Goal: Transaction & Acquisition: Purchase product/service

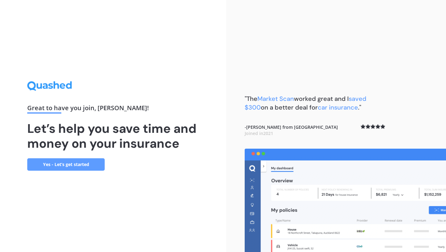
click at [84, 162] on link "Yes - Let’s get started" at bounding box center [65, 164] width 77 height 12
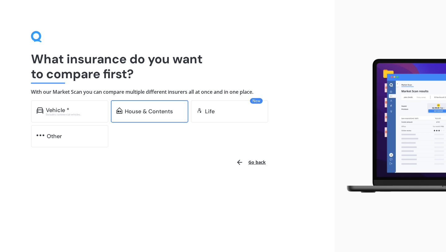
click at [134, 113] on div "House & Contents" at bounding box center [149, 111] width 48 height 6
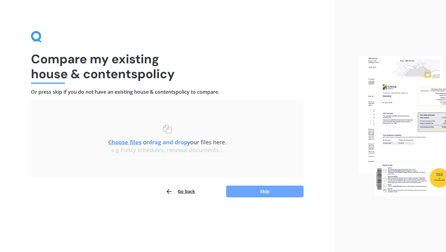
click at [235, 195] on button "Skip" at bounding box center [264, 191] width 77 height 12
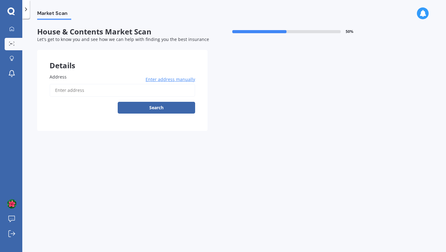
click at [147, 90] on input "Address" at bounding box center [123, 90] width 146 height 13
type input "[STREET_ADDRESS]"
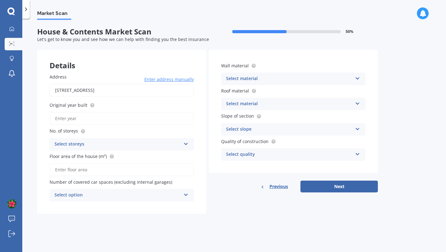
click at [144, 124] on input "Original year built" at bounding box center [122, 118] width 144 height 13
click at [119, 220] on div "Market Scan House & Contents Market Scan 50 % Let's get to know you and see how…" at bounding box center [234, 136] width 424 height 233
click at [255, 79] on div "Select material" at bounding box center [289, 78] width 126 height 7
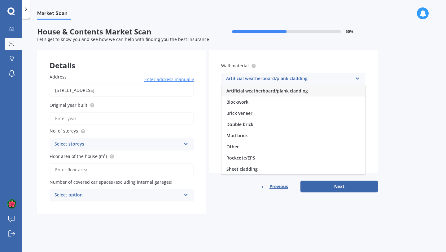
click at [255, 79] on div "Artificial weatherboard/plank cladding" at bounding box center [289, 78] width 126 height 7
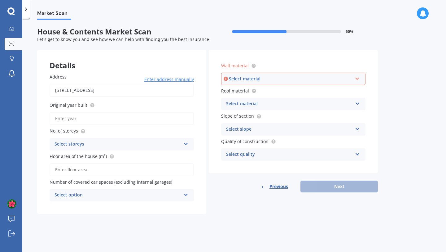
click at [255, 79] on div "Select material" at bounding box center [290, 78] width 123 height 7
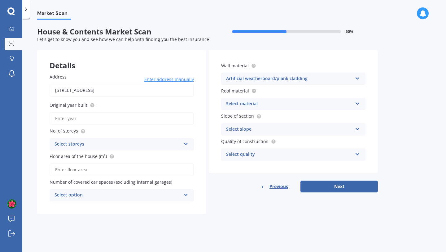
click at [228, 193] on div "Details Address [STREET_ADDRESS] Enter address manually Search Original year bu…" at bounding box center [207, 132] width 341 height 164
click at [256, 103] on div "Select material" at bounding box center [289, 103] width 126 height 7
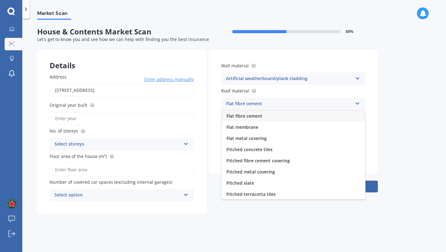
click at [256, 103] on div "Flat fibre cement" at bounding box center [289, 103] width 126 height 7
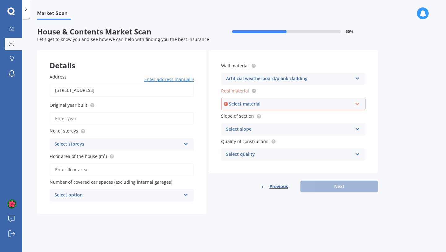
click at [122, 147] on div "Select storeys" at bounding box center [118, 143] width 126 height 7
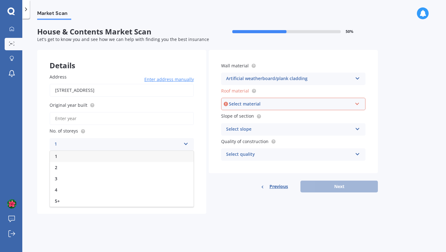
click at [122, 147] on div "1" at bounding box center [118, 143] width 126 height 7
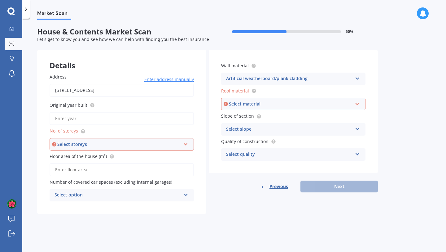
click at [122, 147] on div "Select storeys" at bounding box center [118, 144] width 123 height 7
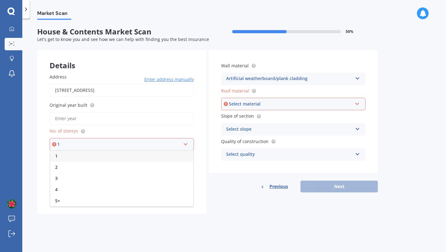
click at [111, 161] on div "1" at bounding box center [121, 155] width 143 height 11
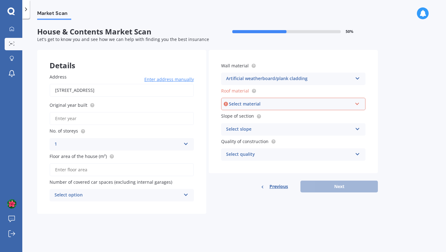
click at [104, 196] on div "Select option" at bounding box center [118, 194] width 126 height 7
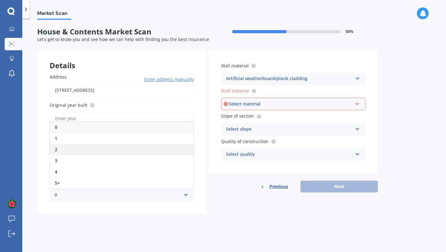
click at [92, 152] on div "2" at bounding box center [122, 149] width 144 height 11
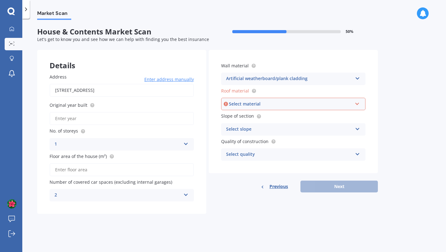
click at [121, 198] on div "2" at bounding box center [118, 194] width 126 height 7
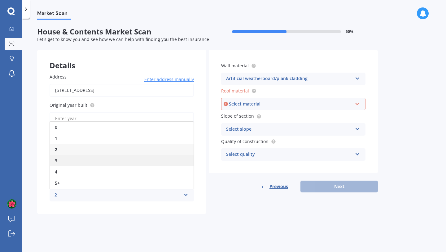
click at [138, 160] on div "3" at bounding box center [122, 160] width 144 height 11
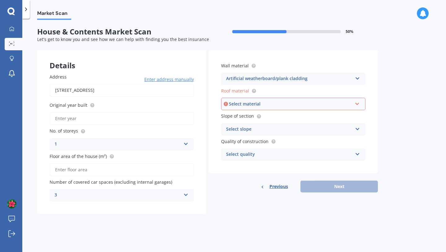
click at [112, 168] on input "Floor area of the house (m²)" at bounding box center [122, 169] width 144 height 13
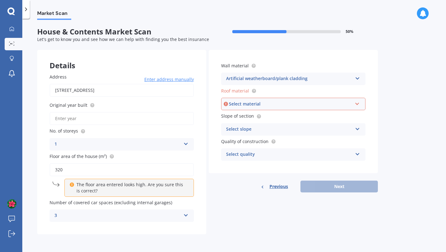
type input "320"
click at [92, 226] on div "Address [STREET_ADDRESS] Enter address manually Search Original year built No. …" at bounding box center [121, 147] width 169 height 173
click at [84, 169] on input "320" at bounding box center [122, 169] width 144 height 13
click at [96, 120] on input "Original year built" at bounding box center [122, 118] width 144 height 13
type input "2023"
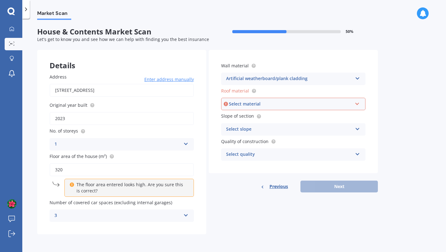
click at [271, 77] on div "Artificial weatherboard/plank cladding" at bounding box center [289, 78] width 126 height 7
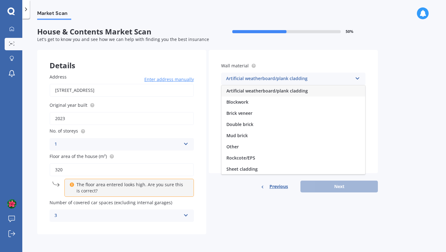
click at [278, 55] on div "Wall material Artificial weatherboard/plank cladding Artificial weatherboard/pl…" at bounding box center [293, 111] width 169 height 123
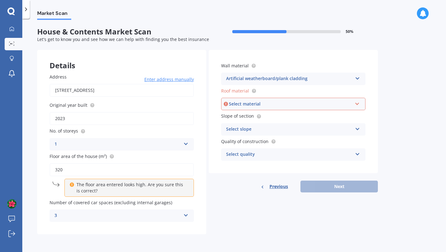
click at [258, 79] on div "Artificial weatherboard/plank cladding" at bounding box center [289, 78] width 126 height 7
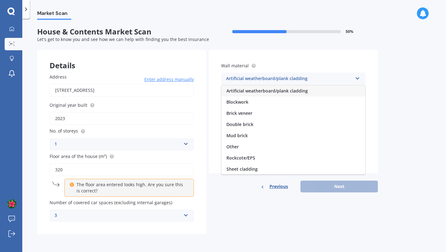
click at [110, 170] on input "320" at bounding box center [122, 169] width 144 height 13
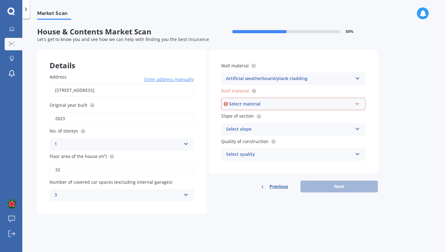
type input "320"
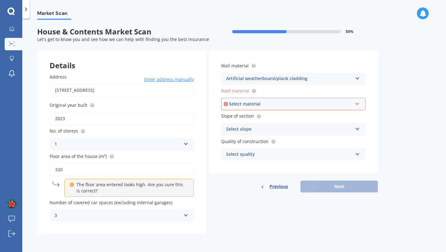
click at [72, 185] on icon at bounding box center [72, 183] width 4 height 4
click at [257, 104] on div "Select material" at bounding box center [290, 103] width 123 height 7
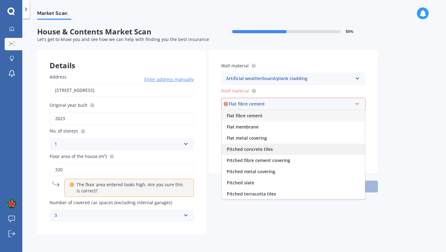
scroll to position [23, 0]
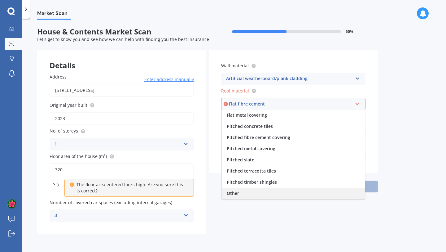
click at [239, 193] on div "Other" at bounding box center [293, 192] width 143 height 11
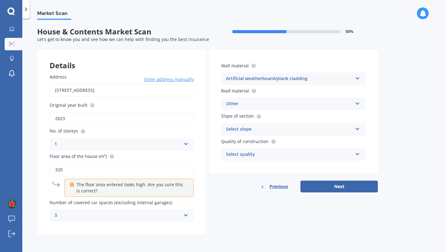
click at [272, 78] on div "Artificial weatherboard/plank cladding" at bounding box center [289, 78] width 126 height 7
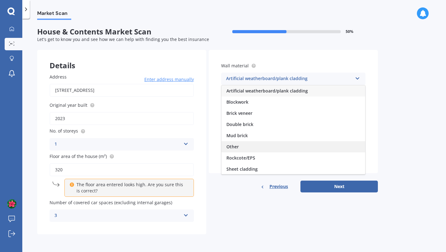
click at [248, 144] on div "Other" at bounding box center [293, 146] width 144 height 11
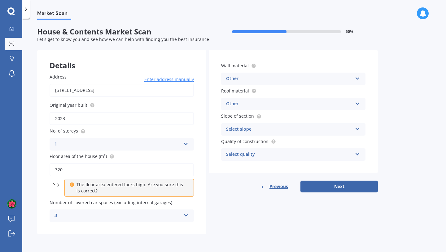
click at [249, 129] on div "Select slope" at bounding box center [289, 128] width 126 height 7
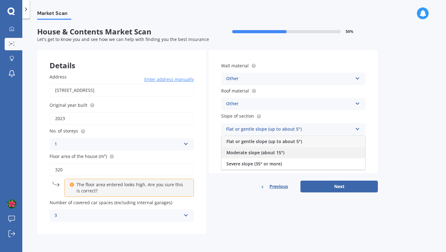
click at [244, 150] on span "Moderate slope (about 15°)" at bounding box center [255, 152] width 58 height 6
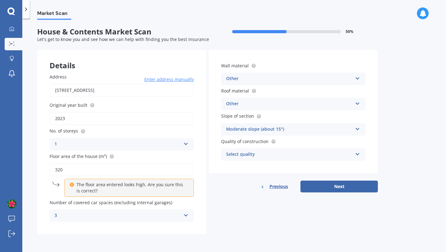
click at [244, 157] on div "Select quality" at bounding box center [289, 154] width 126 height 7
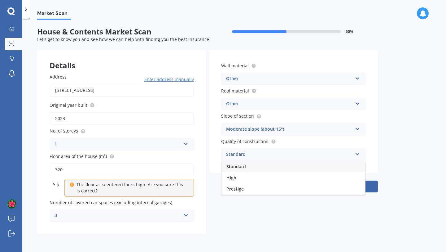
click at [244, 165] on span "Standard" at bounding box center [236, 166] width 20 height 6
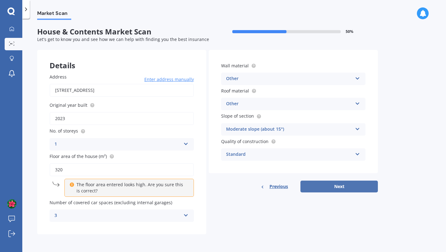
click at [331, 185] on button "Next" at bounding box center [338, 186] width 77 height 12
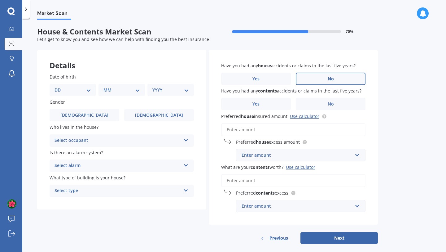
click at [306, 82] on label "No" at bounding box center [331, 78] width 70 height 12
click at [0, 0] on input "No" at bounding box center [0, 0] width 0 height 0
click at [306, 105] on label "No" at bounding box center [331, 104] width 70 height 12
click at [0, 0] on input "No" at bounding box center [0, 0] width 0 height 0
click at [266, 133] on input "Preferred house insured amount Use calculator" at bounding box center [293, 129] width 144 height 13
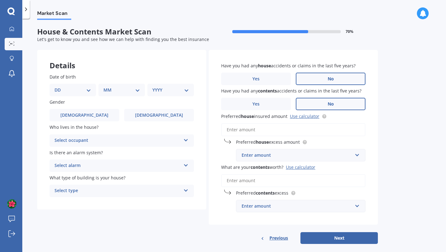
click at [266, 157] on div "Enter amount" at bounding box center [297, 154] width 111 height 7
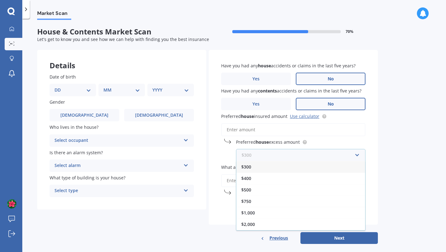
click at [266, 157] on input "text" at bounding box center [299, 155] width 124 height 12
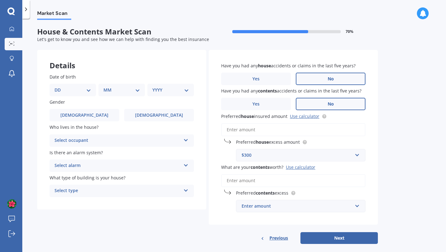
click at [385, 137] on div "Market Scan House & Contents Market Scan 70 % Let's get to know you and see how…" at bounding box center [234, 136] width 424 height 233
click at [296, 117] on link "Use calculator" at bounding box center [304, 116] width 29 height 6
click at [72, 92] on select "DD 01 02 03 04 05 06 07 08 09 10 11 12 13 14 15 16 17 18 19 20 21 22 23 24 25 2…" at bounding box center [73, 89] width 37 height 7
select select "01"
click at [59, 86] on select "DD 01 02 03 04 05 06 07 08 09 10 11 12 13 14 15 16 17 18 19 20 21 22 23 24 25 2…" at bounding box center [73, 89] width 37 height 7
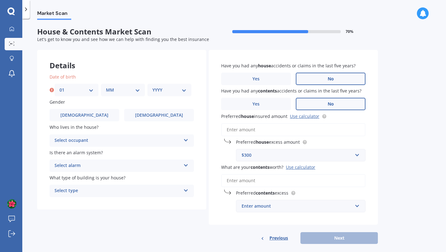
click at [116, 89] on select "MM 01 02 03 04 05 06 07 08 09 10 11 12" at bounding box center [123, 89] width 34 height 7
select select "07"
click at [106, 86] on select "MM 01 02 03 04 05 06 07 08 09 10 11 12" at bounding box center [123, 89] width 34 height 7
click at [161, 88] on select "YYYY 2009 2008 2007 2006 2005 2004 2003 2002 2001 2000 1999 1998 1997 1996 1995…" at bounding box center [169, 89] width 34 height 7
click at [152, 86] on select "YYYY 2009 2008 2007 2006 2005 2004 2003 2002 2001 2000 1999 1998 1997 1996 1995…" at bounding box center [169, 89] width 34 height 7
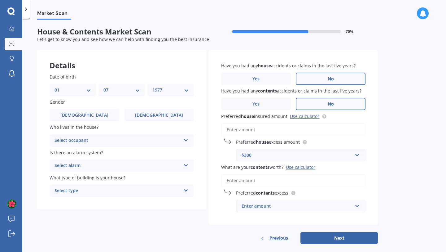
click at [182, 91] on select "YYYY 2009 2008 2007 2006 2005 2004 2003 2002 2001 2000 1999 1998 1997 1996 1995…" at bounding box center [170, 89] width 37 height 7
select select "1973"
click at [152, 86] on select "YYYY 2009 2008 2007 2006 2005 2004 2003 2002 2001 2000 1999 1998 1997 1996 1995…" at bounding box center [170, 89] width 37 height 7
click at [109, 113] on label "[DEMOGRAPHIC_DATA]" at bounding box center [85, 115] width 70 height 12
click at [0, 0] on input "[DEMOGRAPHIC_DATA]" at bounding box center [0, 0] width 0 height 0
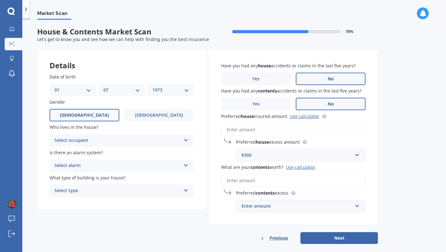
click at [101, 140] on div "Select occupant" at bounding box center [118, 140] width 126 height 7
click at [96, 152] on div "Owner" at bounding box center [122, 152] width 144 height 11
click at [95, 164] on div "Select alarm" at bounding box center [118, 165] width 126 height 7
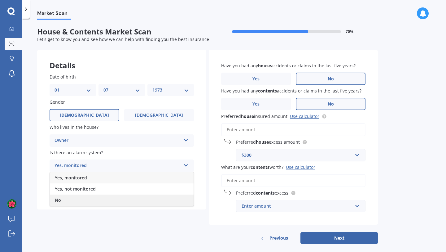
click at [87, 196] on div "No" at bounding box center [122, 199] width 144 height 11
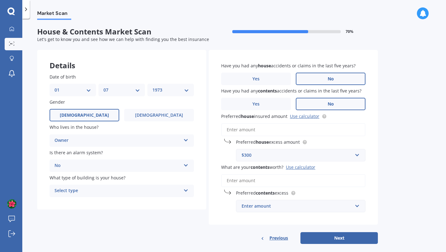
scroll to position [9, 0]
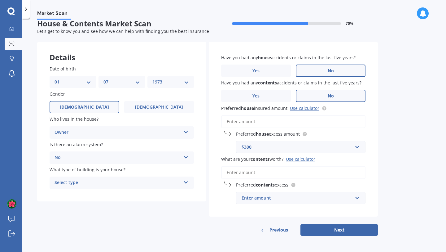
click at [92, 186] on div "Select type Freestanding Multi-unit (in a block of 6 or less) Multi-unit (in a …" at bounding box center [122, 182] width 144 height 12
click at [91, 193] on div "Freestanding" at bounding box center [122, 194] width 144 height 11
click at [131, 182] on div "Freestanding" at bounding box center [118, 182] width 126 height 7
click at [270, 124] on input "Preferred house insured amount Use calculator" at bounding box center [293, 121] width 144 height 13
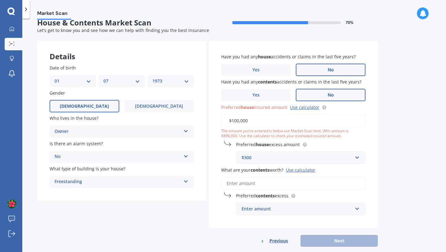
click at [234, 120] on input "$100,000" at bounding box center [293, 120] width 144 height 13
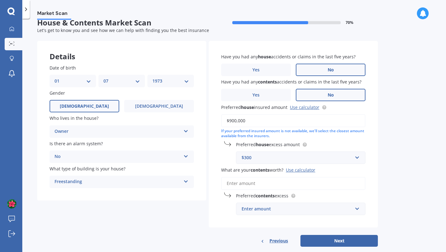
scroll to position [21, 0]
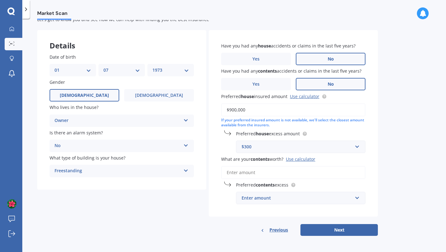
type input "$900,000"
click at [255, 151] on input "text" at bounding box center [299, 147] width 124 height 12
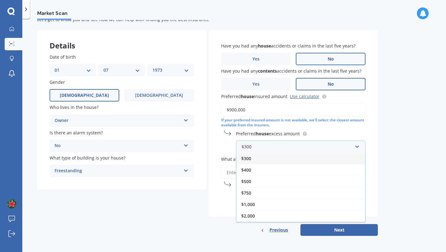
click at [254, 159] on div "$300" at bounding box center [300, 157] width 129 height 11
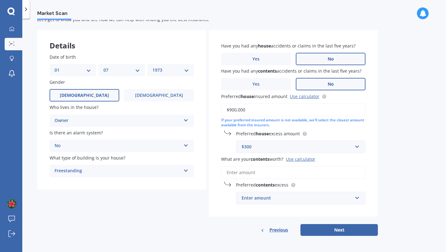
click at [251, 173] on input "What are your contents worth? Use calculator" at bounding box center [293, 172] width 144 height 13
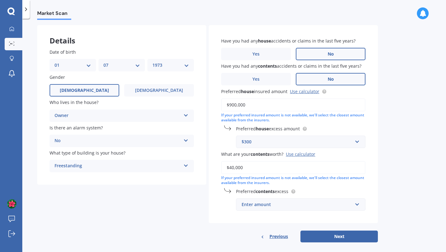
scroll to position [27, 0]
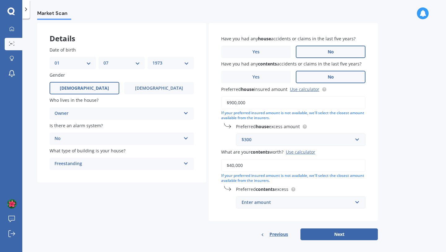
type input "$40,000"
click at [261, 205] on div "Enter amount" at bounding box center [297, 202] width 111 height 7
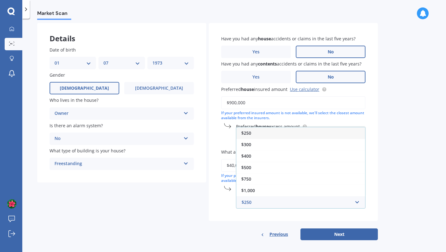
click at [272, 134] on div "$250" at bounding box center [300, 132] width 129 height 11
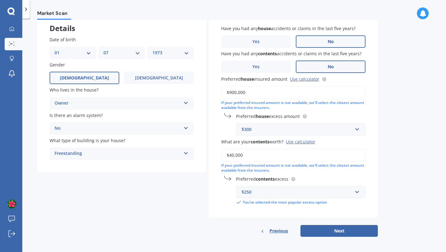
scroll to position [38, 0]
click at [233, 156] on input "$40,000" at bounding box center [293, 154] width 144 height 13
click at [311, 230] on button "Next" at bounding box center [338, 230] width 77 height 12
select select "01"
select select "07"
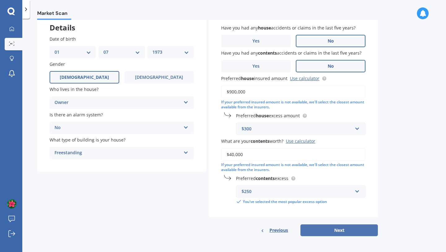
select select "1973"
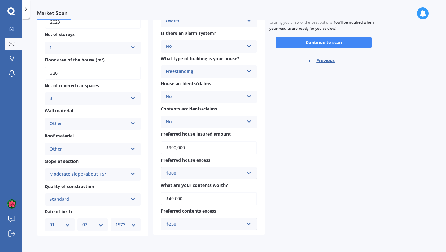
scroll to position [0, 0]
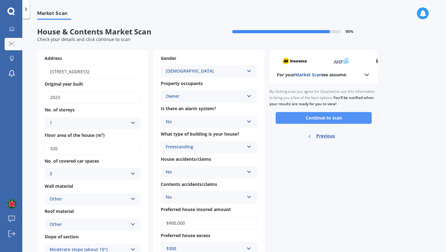
click at [314, 120] on button "Continue to scan" at bounding box center [324, 118] width 96 height 12
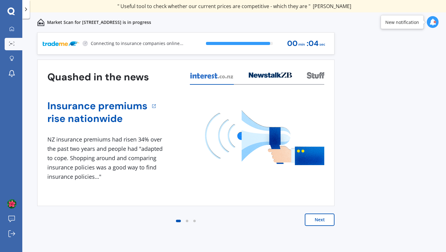
click at [186, 220] on div at bounding box center [187, 220] width 2 height 2
click at [318, 223] on button "Next" at bounding box center [320, 219] width 30 height 12
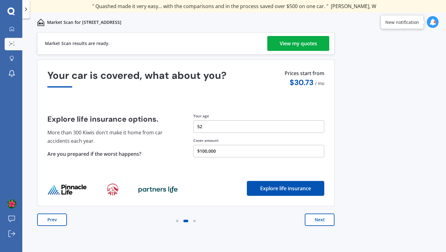
click at [319, 222] on button "Next" at bounding box center [320, 219] width 30 height 12
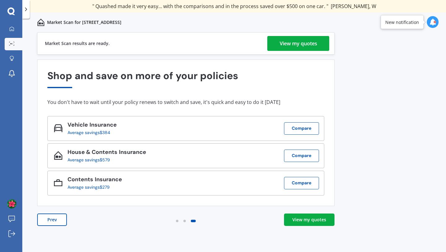
click at [324, 42] on link "View my quotes" at bounding box center [298, 43] width 62 height 15
